Goal: Task Accomplishment & Management: Complete application form

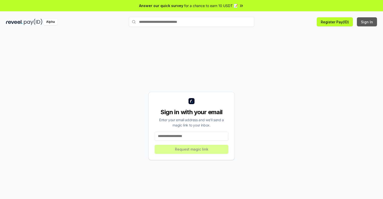
click at [367, 22] on button "Sign In" at bounding box center [367, 21] width 20 height 9
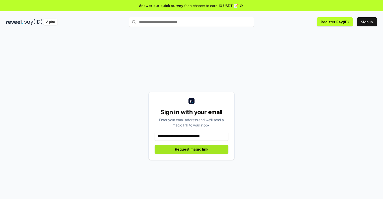
type input "**********"
click at [191, 149] on button "Request magic link" at bounding box center [191, 149] width 74 height 9
